Goal: Complete application form: Complete application form

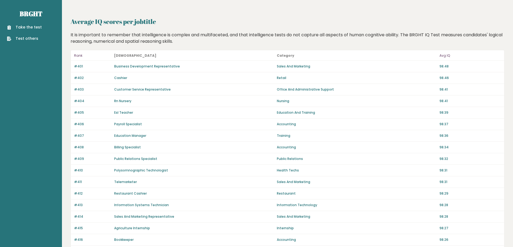
click at [24, 23] on div "Take the test Test others" at bounding box center [30, 29] width 53 height 23
click at [22, 29] on link "Take the test" at bounding box center [24, 27] width 35 height 6
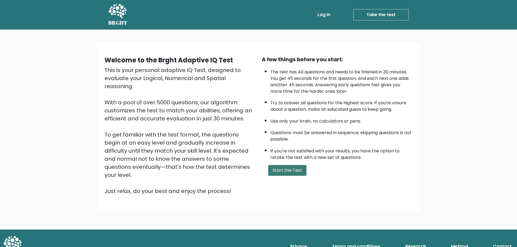
click at [280, 169] on button "Start the Test" at bounding box center [287, 170] width 38 height 11
click at [287, 167] on button "Start the Test" at bounding box center [287, 170] width 38 height 11
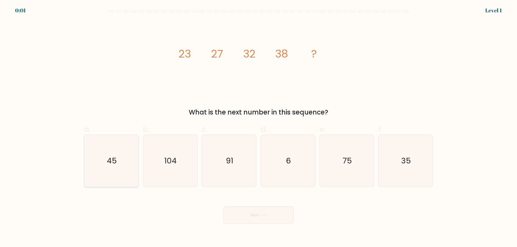
click at [125, 160] on icon "45" at bounding box center [111, 161] width 52 height 52
click at [258, 127] on input "a. 45" at bounding box center [258, 125] width 0 height 3
radio input "true"
click at [261, 216] on icon at bounding box center [263, 215] width 7 height 3
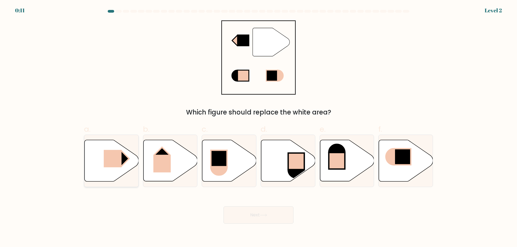
click at [113, 161] on rect at bounding box center [113, 158] width 18 height 17
click at [258, 127] on input "a." at bounding box center [258, 125] width 0 height 3
radio input "true"
click at [114, 163] on rect at bounding box center [112, 158] width 17 height 17
click at [258, 127] on input "a." at bounding box center [258, 125] width 0 height 3
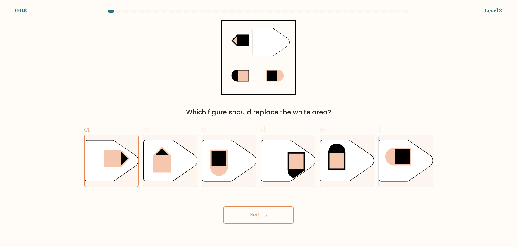
click at [248, 219] on button "Next" at bounding box center [258, 215] width 70 height 17
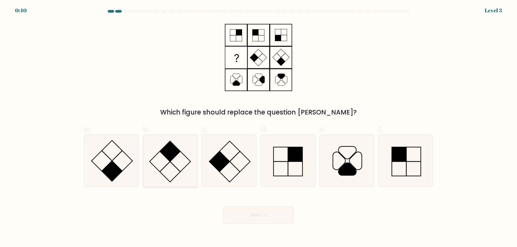
click at [171, 158] on rect at bounding box center [170, 151] width 20 height 20
click at [258, 127] on input "b." at bounding box center [258, 125] width 0 height 3
radio input "true"
click at [250, 214] on button "Next" at bounding box center [258, 215] width 70 height 17
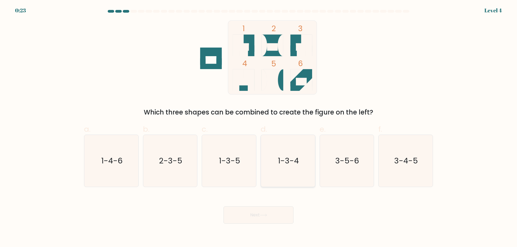
click at [281, 174] on icon "1-3-4" at bounding box center [288, 161] width 52 height 52
click at [259, 127] on input "d. 1-3-4" at bounding box center [258, 125] width 0 height 3
radio input "true"
click at [238, 83] on icon at bounding box center [237, 80] width 11 height 22
click at [264, 215] on icon at bounding box center [263, 215] width 7 height 3
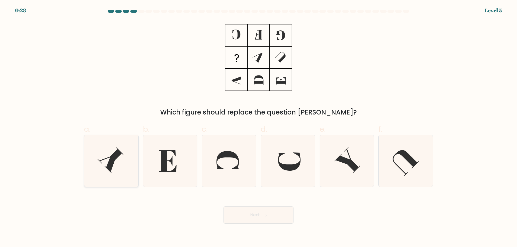
click at [117, 161] on icon at bounding box center [111, 161] width 52 height 52
click at [258, 127] on input "a." at bounding box center [258, 125] width 0 height 3
radio input "true"
click at [255, 213] on button "Next" at bounding box center [258, 215] width 70 height 17
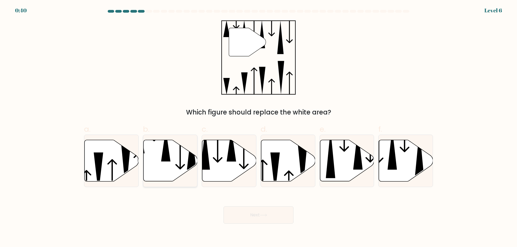
click at [162, 161] on icon at bounding box center [165, 145] width 9 height 33
click at [258, 127] on input "b." at bounding box center [258, 125] width 0 height 3
radio input "true"
click at [259, 217] on button "Next" at bounding box center [258, 215] width 70 height 17
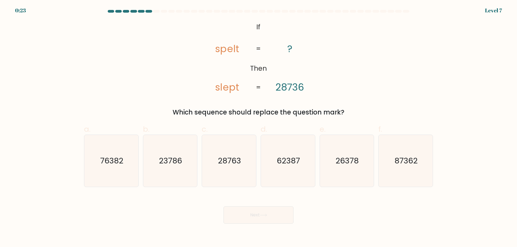
click at [443, 218] on form "If ?" at bounding box center [258, 117] width 517 height 214
click at [334, 176] on icon "26378" at bounding box center [346, 161] width 52 height 52
click at [259, 127] on input "e. 26378" at bounding box center [258, 125] width 0 height 3
radio input "true"
click at [277, 219] on button "Next" at bounding box center [258, 215] width 70 height 17
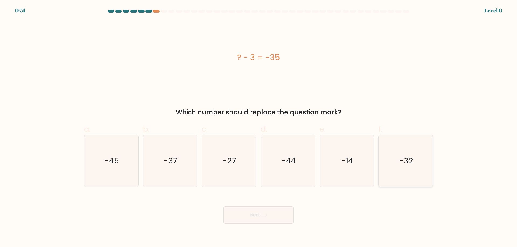
click at [425, 168] on icon "-32" at bounding box center [405, 161] width 52 height 52
click at [259, 127] on input "f. -32" at bounding box center [258, 125] width 0 height 3
radio input "true"
click at [269, 217] on button "Next" at bounding box center [258, 215] width 70 height 17
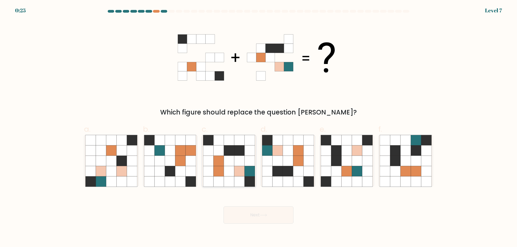
click at [227, 165] on icon at bounding box center [229, 161] width 10 height 10
click at [258, 127] on input "c." at bounding box center [258, 125] width 0 height 3
radio input "true"
click at [253, 214] on button "Next" at bounding box center [258, 215] width 70 height 17
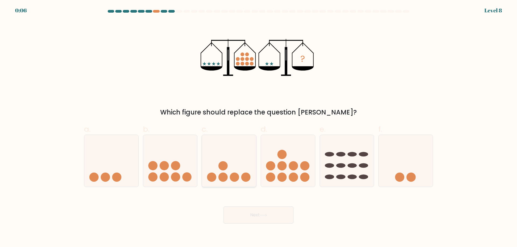
click at [224, 170] on circle at bounding box center [222, 165] width 9 height 9
click at [258, 127] on input "c." at bounding box center [258, 125] width 0 height 3
radio input "true"
click at [270, 211] on button "Next" at bounding box center [258, 215] width 70 height 17
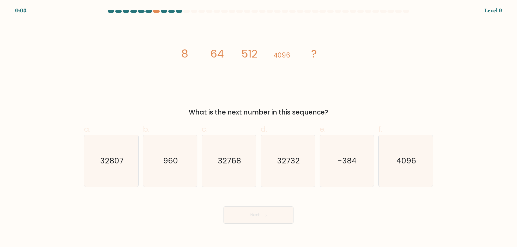
drag, startPoint x: 40, startPoint y: 108, endPoint x: 38, endPoint y: 111, distance: 3.3
click at [39, 109] on form at bounding box center [258, 117] width 517 height 214
